Goal: Task Accomplishment & Management: Manage account settings

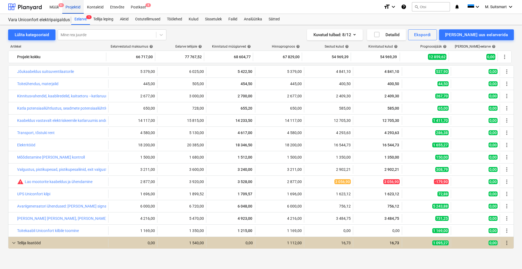
click at [74, 7] on div "Projektid" at bounding box center [72, 7] width 21 height 14
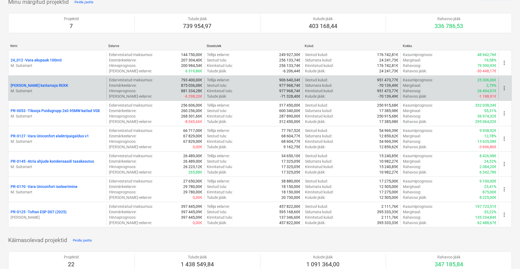
scroll to position [68, 0]
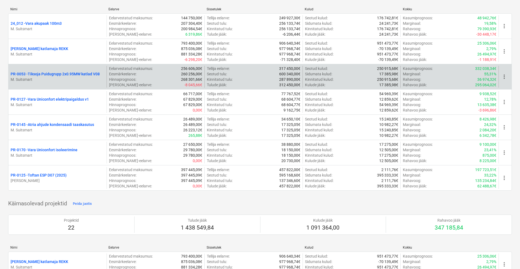
click at [43, 75] on p "PR-0053 - Tiksoja Puidugrupp 2x0.95MW katlad V08" at bounding box center [55, 73] width 89 height 5
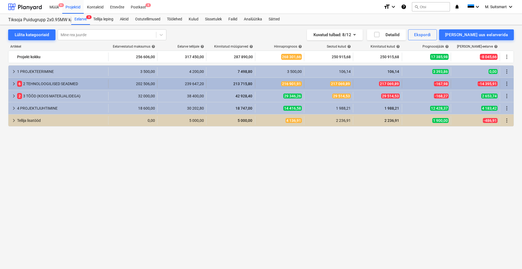
click at [15, 83] on span "keyboard_arrow_right" at bounding box center [14, 83] width 7 height 7
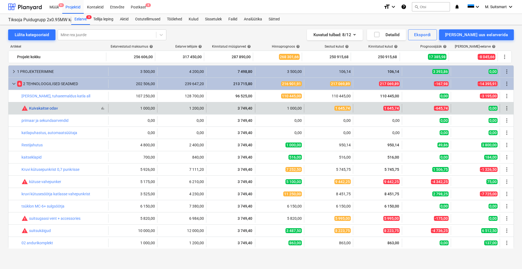
click at [44, 108] on link "Kuivakaitse odav" at bounding box center [43, 108] width 29 height 4
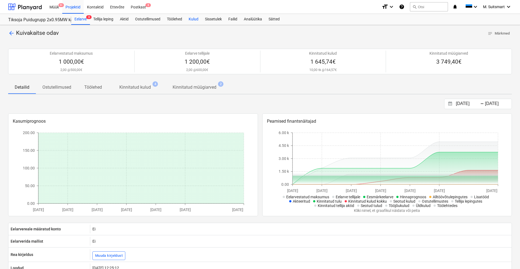
click at [193, 17] on div "Kulud" at bounding box center [193, 19] width 16 height 11
click at [142, 87] on p "Kinnitatud kulud" at bounding box center [135, 87] width 32 height 7
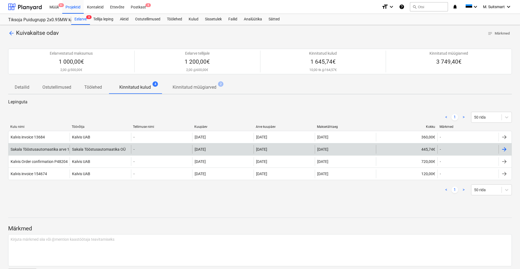
click at [103, 148] on div "Sakala Tööstusautomaatika OÜ" at bounding box center [100, 149] width 61 height 9
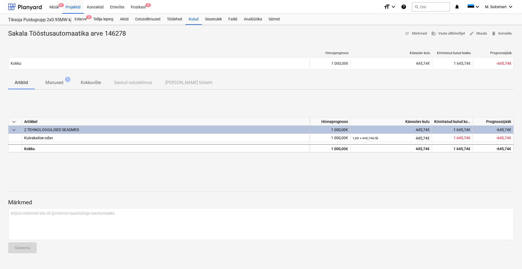
click at [63, 83] on p "Manused" at bounding box center [54, 82] width 18 height 7
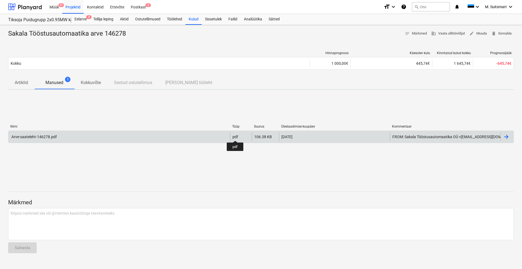
click at [235, 136] on div "pdf" at bounding box center [235, 137] width 6 height 4
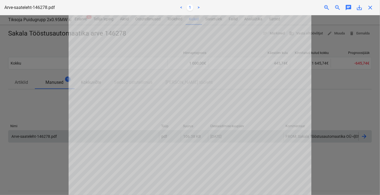
scroll to position [18, 0]
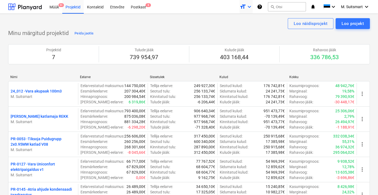
click at [248, 5] on icon "keyboard_arrow_down" at bounding box center [249, 7] width 7 height 7
click at [243, 20] on div "Smaller text" at bounding box center [236, 21] width 33 height 9
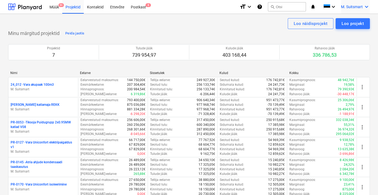
click at [363, 7] on div "M. Suitsmart keyboard_arrow_down" at bounding box center [355, 7] width 29 height 14
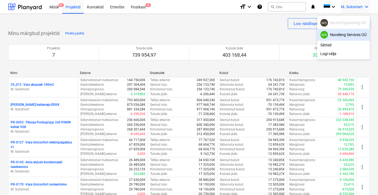
click at [343, 36] on div "MS [PERSON_NAME] Services OÜ" at bounding box center [343, 35] width 46 height 8
